Goal: Task Accomplishment & Management: Use online tool/utility

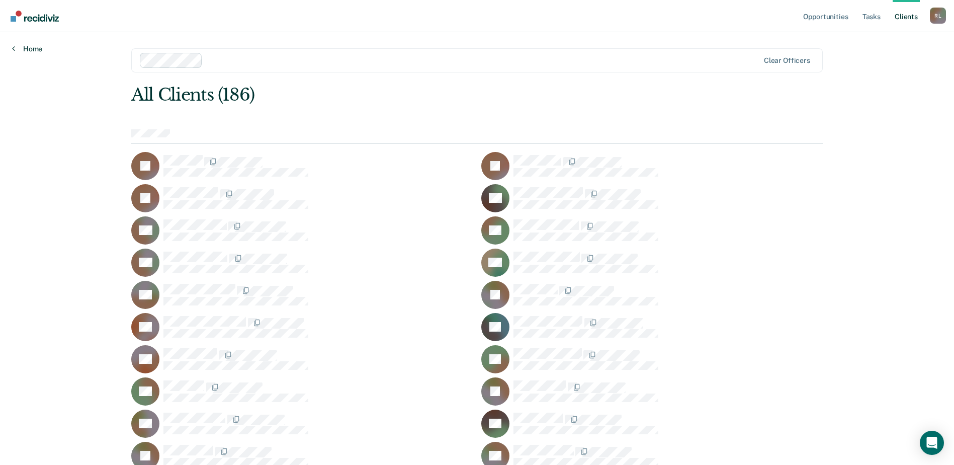
click at [24, 45] on link "Home" at bounding box center [27, 48] width 30 height 9
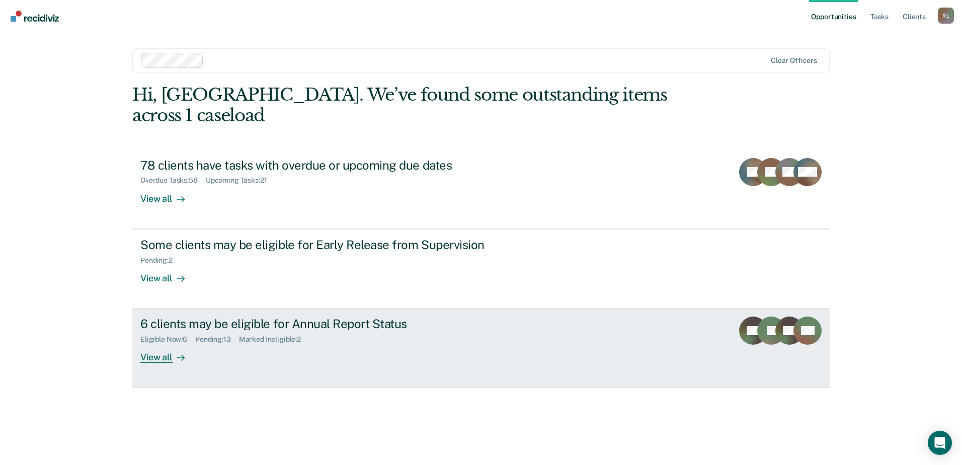
click at [189, 316] on div "6 clients may be eligible for Annual Report Status" at bounding box center [316, 323] width 353 height 15
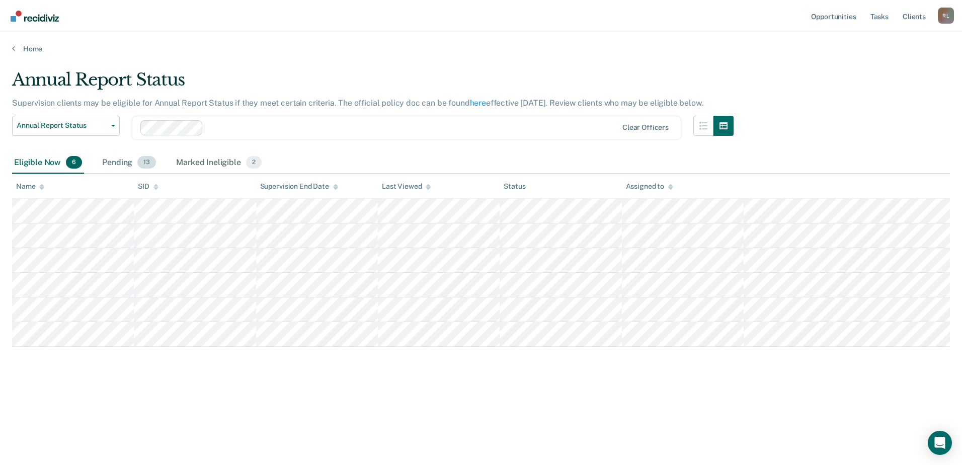
click at [143, 163] on span "13" at bounding box center [146, 162] width 19 height 13
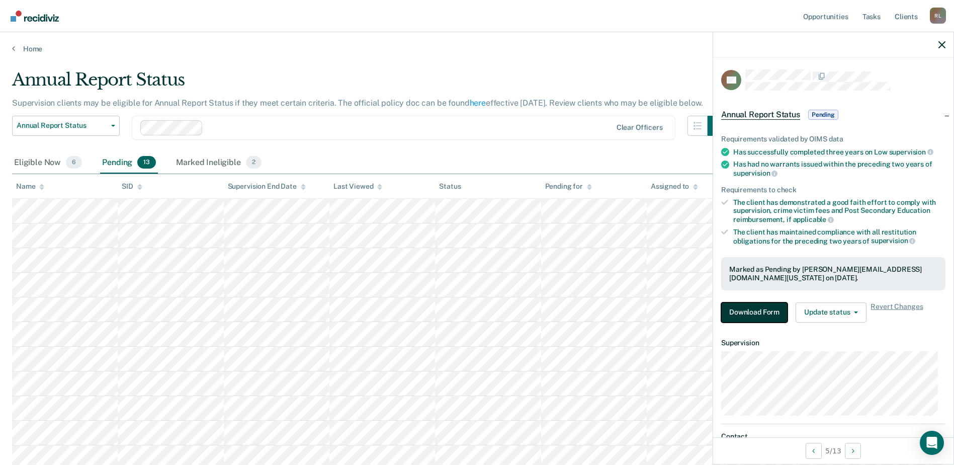
click at [771, 315] on button "Download Form" at bounding box center [754, 312] width 66 height 20
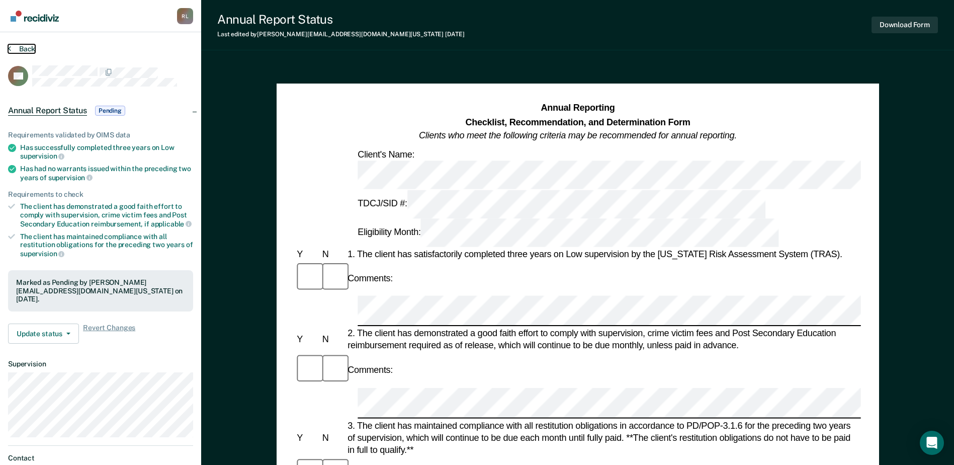
click at [26, 53] on button "Back" at bounding box center [21, 48] width 27 height 9
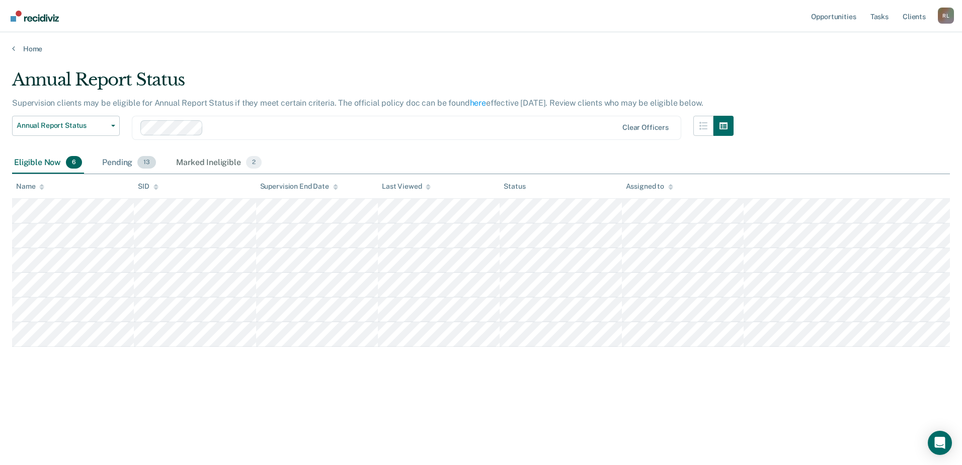
click at [112, 163] on div "Pending 13" at bounding box center [129, 163] width 58 height 22
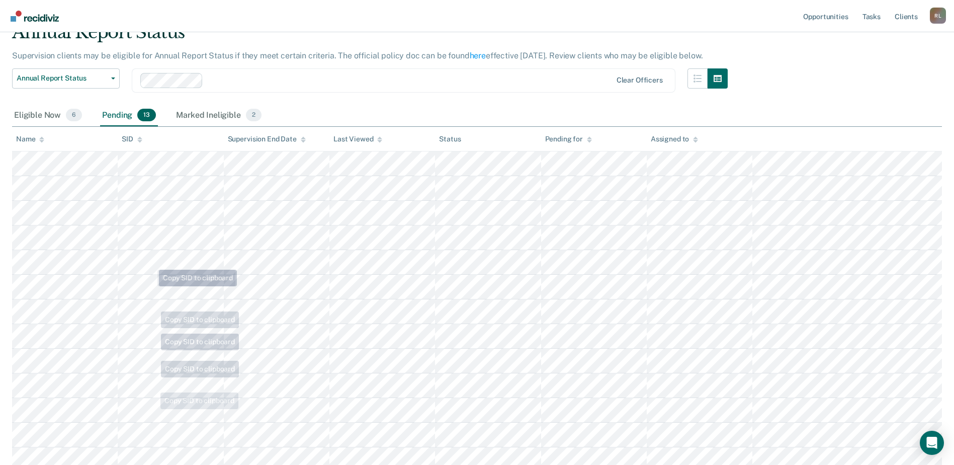
scroll to position [127, 0]
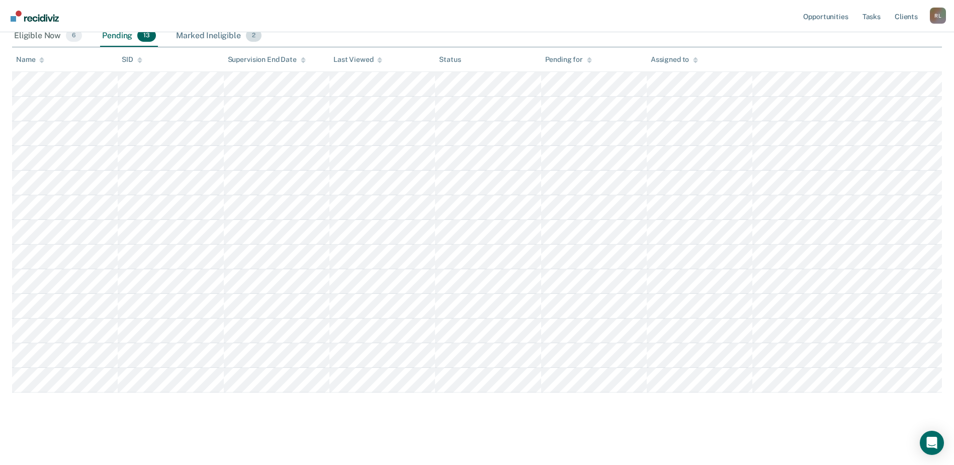
click at [221, 36] on div "Marked Ineligible 2" at bounding box center [219, 36] width 90 height 22
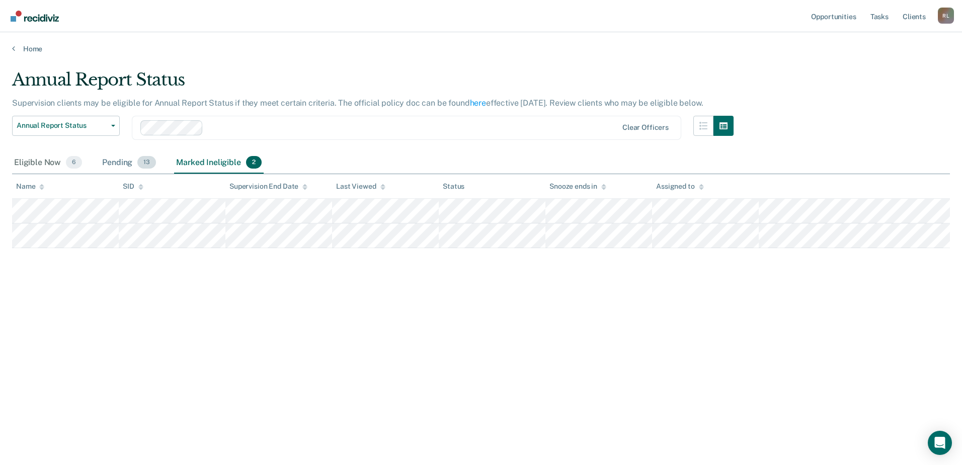
click at [108, 166] on div "Pending 13" at bounding box center [129, 163] width 58 height 22
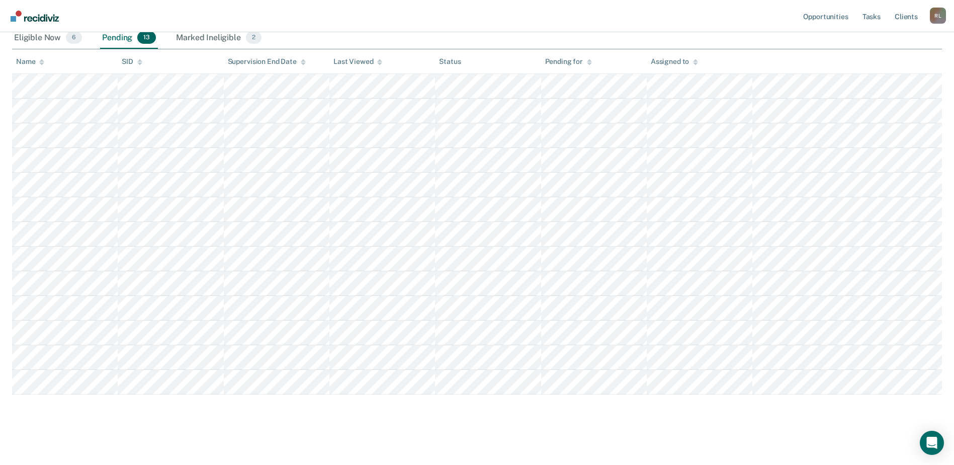
scroll to position [127, 0]
click at [33, 34] on div "Eligible Now 6" at bounding box center [48, 36] width 72 height 22
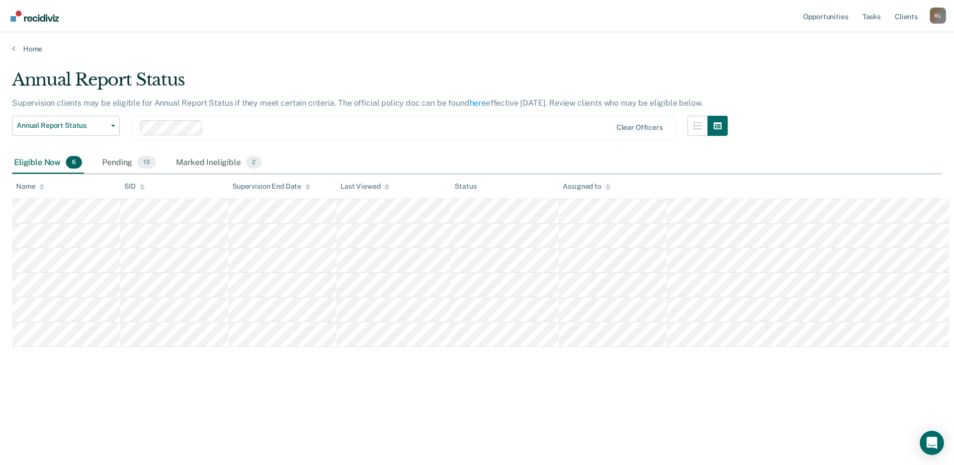
scroll to position [0, 0]
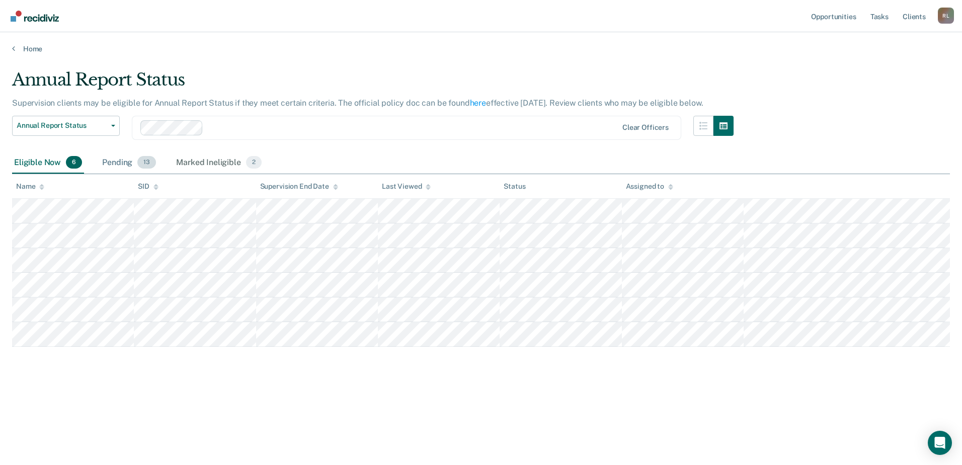
click at [125, 161] on div "Pending 13" at bounding box center [129, 163] width 58 height 22
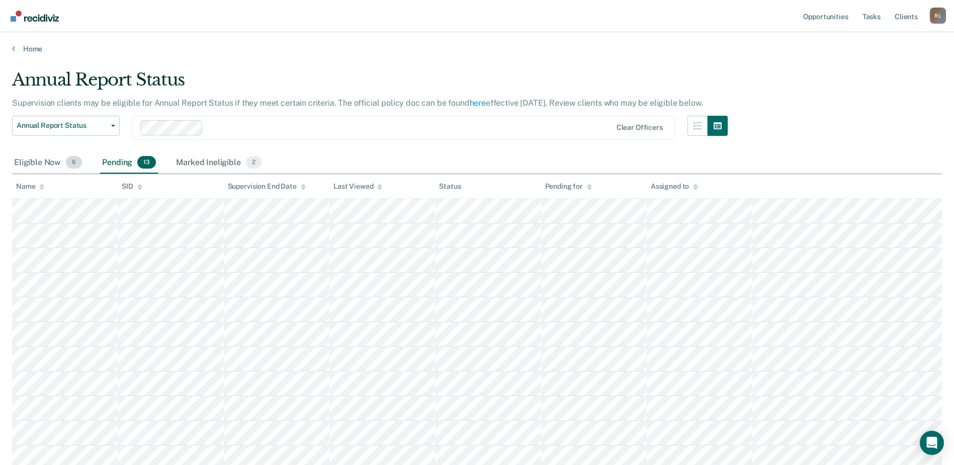
click at [56, 166] on div "Eligible Now 6" at bounding box center [48, 163] width 72 height 22
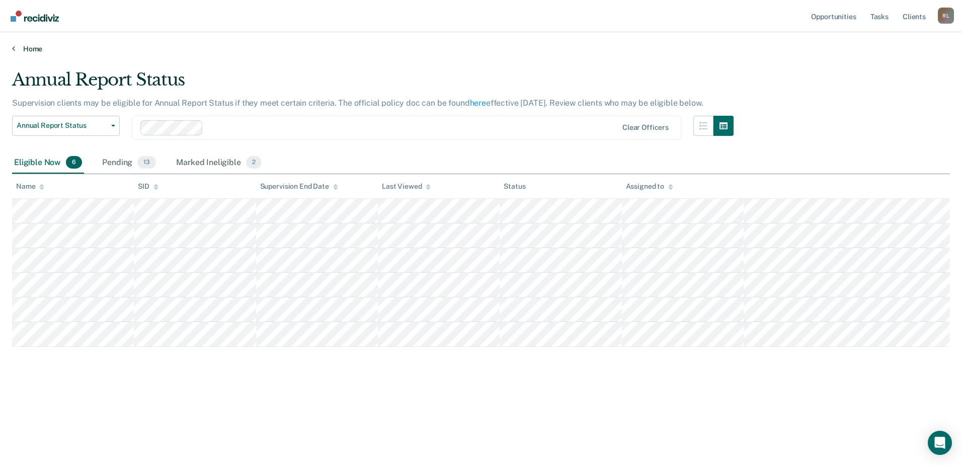
click at [27, 52] on link "Home" at bounding box center [480, 48] width 937 height 9
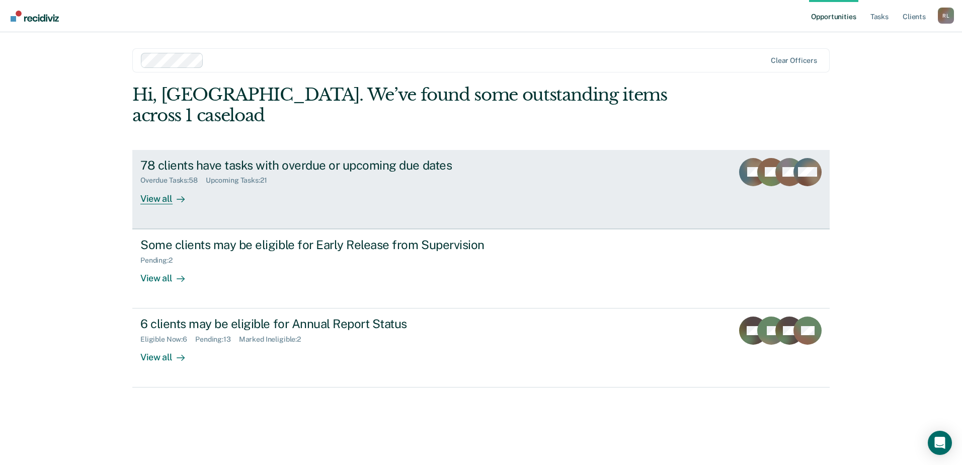
click at [170, 185] on div "View all" at bounding box center [168, 195] width 56 height 20
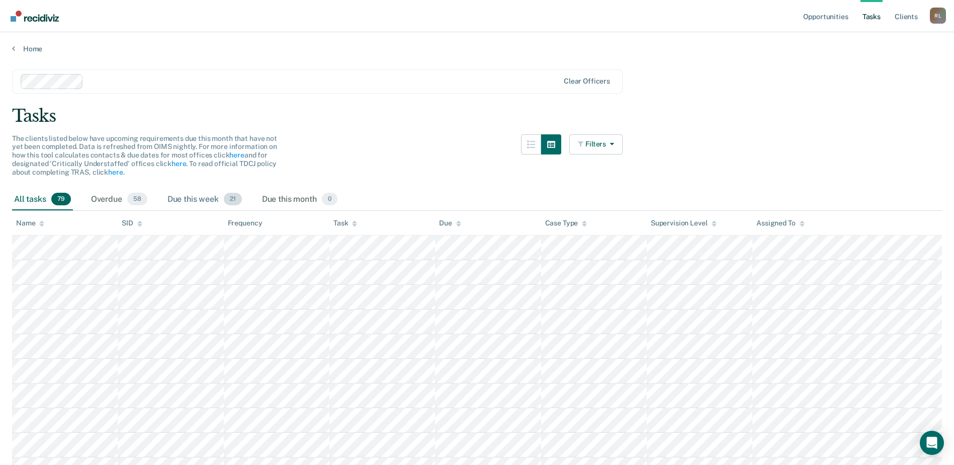
click at [204, 197] on div "Due this week 21" at bounding box center [204, 200] width 78 height 22
click at [104, 194] on div "Overdue 58" at bounding box center [119, 200] width 60 height 22
click at [198, 196] on div "Due this week 21" at bounding box center [204, 200] width 78 height 22
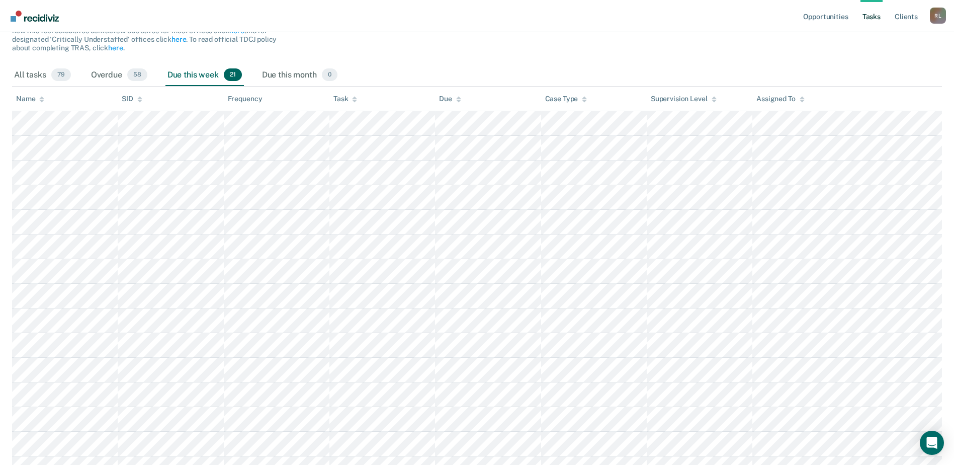
scroll to position [27, 0]
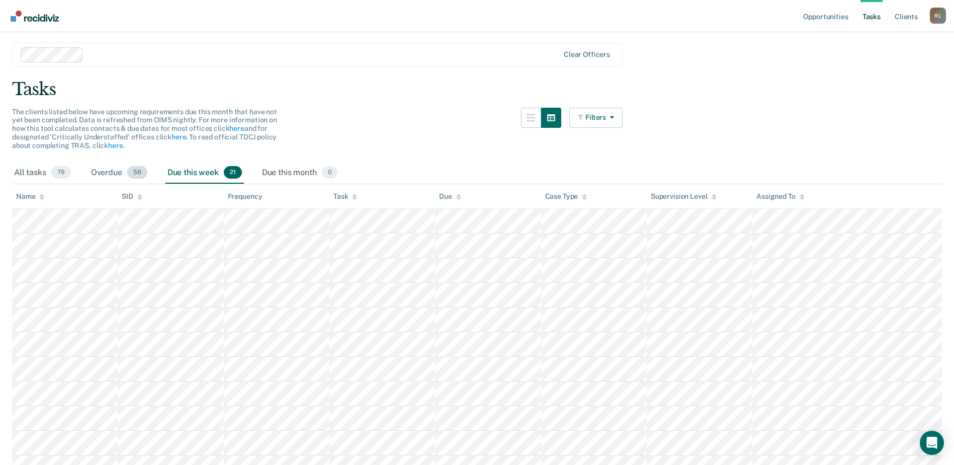
click at [109, 166] on div "Overdue 58" at bounding box center [119, 173] width 60 height 22
click at [110, 175] on div "Overdue 58" at bounding box center [119, 173] width 60 height 22
click at [43, 175] on div "All tasks 79" at bounding box center [42, 173] width 61 height 22
click at [189, 170] on div "Due this week 21" at bounding box center [204, 173] width 78 height 22
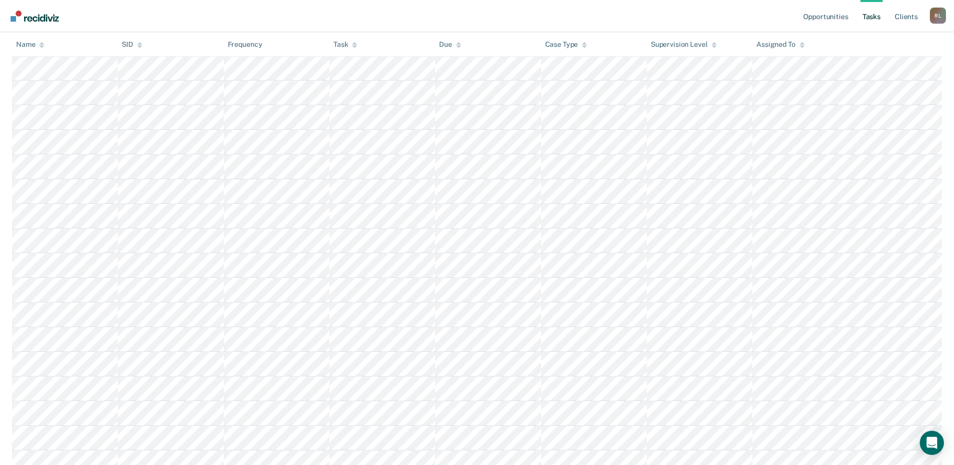
scroll to position [328, 0]
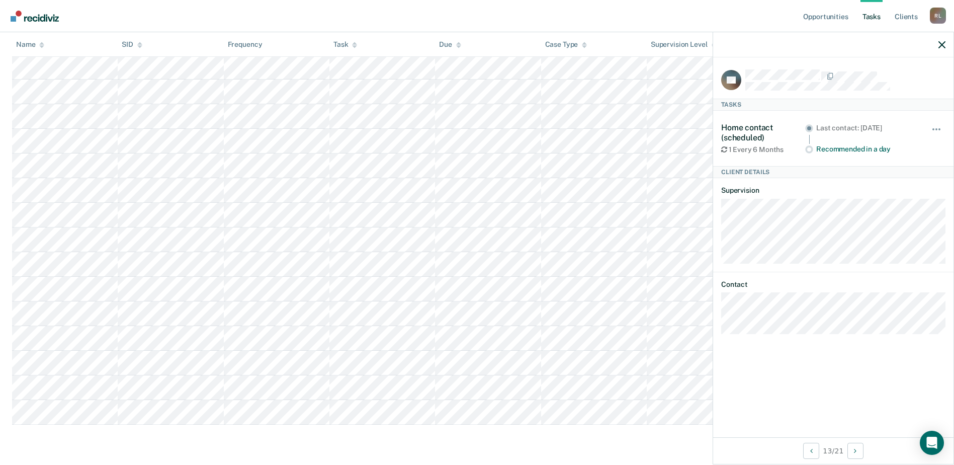
click at [814, 147] on div "Last contact: Mar 18, 2025 Recommended in a day" at bounding box center [861, 138] width 112 height 31
click at [811, 152] on circle at bounding box center [810, 150] width 8 height 8
click at [939, 43] on icon "button" at bounding box center [941, 44] width 7 height 7
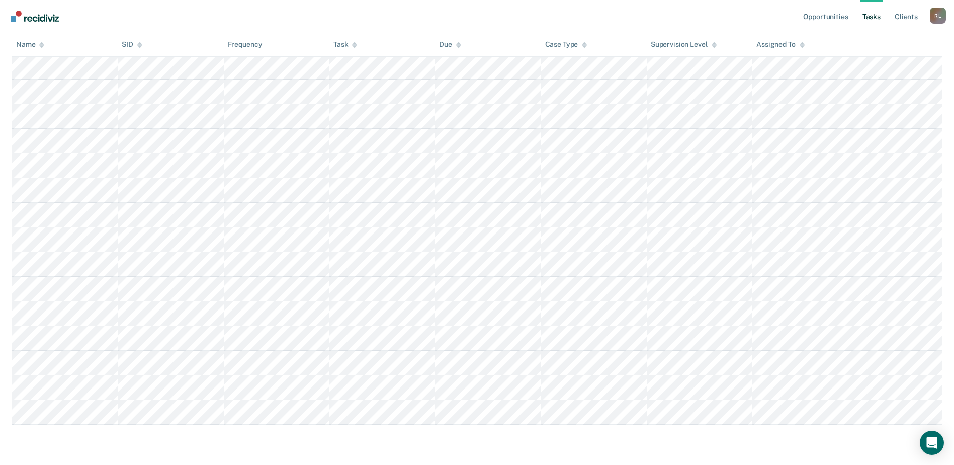
scroll to position [27, 0]
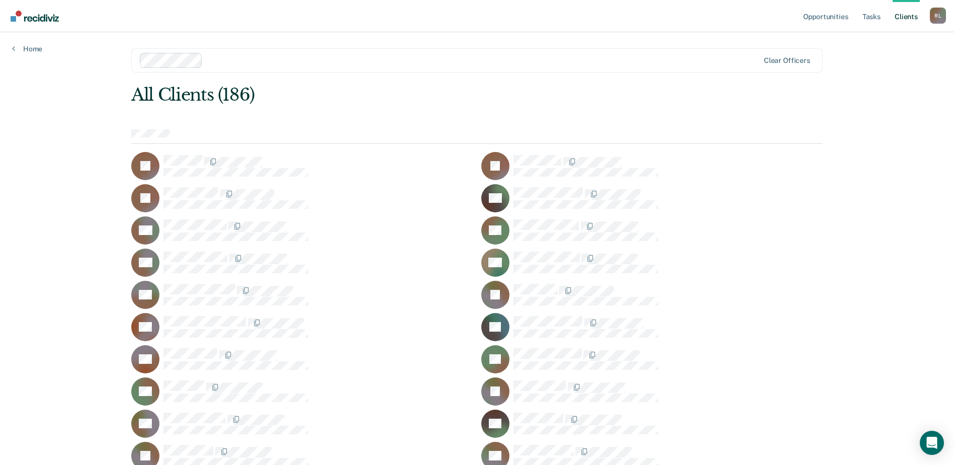
click at [34, 42] on div "Home" at bounding box center [27, 42] width 54 height 21
click at [33, 45] on link "Home" at bounding box center [27, 48] width 30 height 9
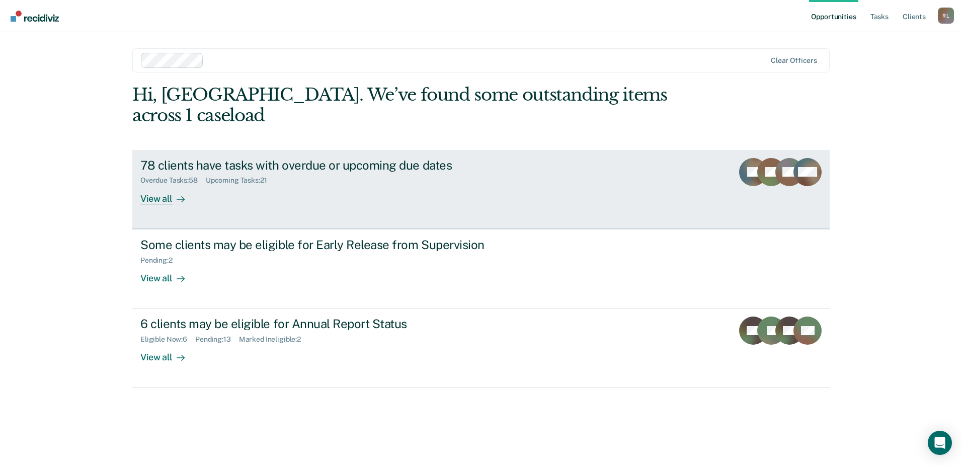
click at [291, 172] on div "Overdue Tasks : 58 Upcoming Tasks : 21" at bounding box center [316, 178] width 353 height 13
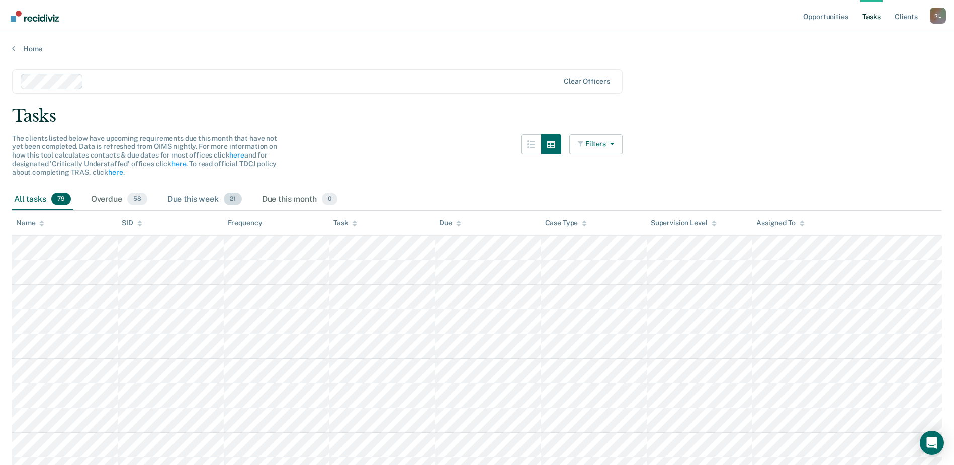
click at [208, 203] on div "Due this week 21" at bounding box center [204, 200] width 78 height 22
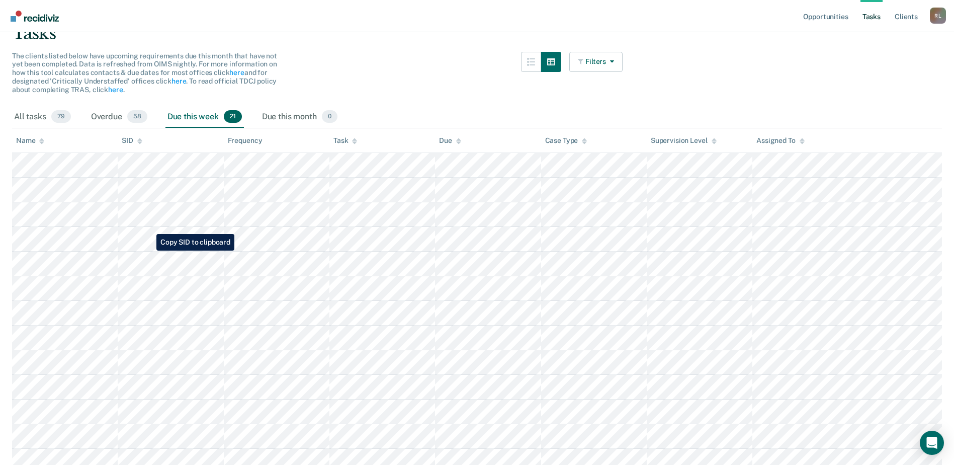
scroll to position [101, 0]
